Goal: Information Seeking & Learning: Learn about a topic

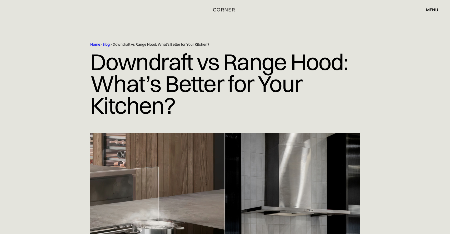
click at [314, 0] on div "Shop Kitchens Shop Kitchens How it works How it works Projects Projects Inspira…" at bounding box center [225, 9] width 450 height 19
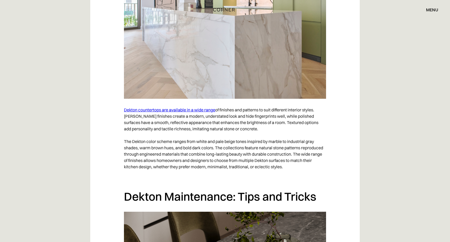
scroll to position [961, 0]
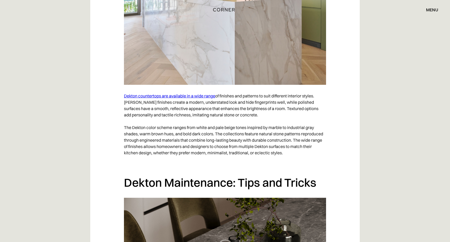
click at [199, 94] on link "Dekton countertops are available in a wide range" at bounding box center [169, 95] width 91 height 5
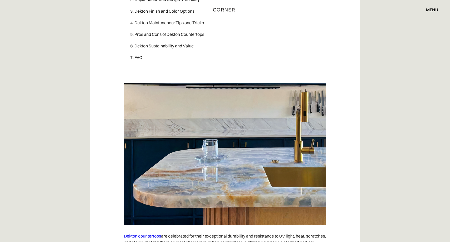
scroll to position [438, 0]
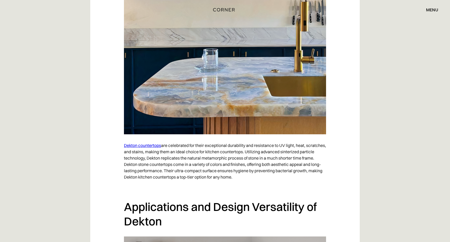
click at [146, 146] on link "Dekton countertops" at bounding box center [142, 145] width 37 height 5
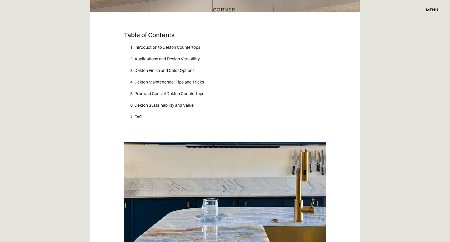
scroll to position [290, 0]
